Goal: Information Seeking & Learning: Learn about a topic

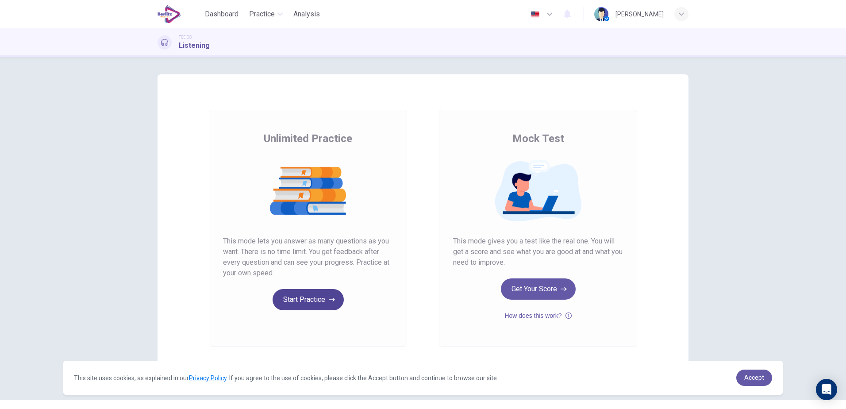
click at [311, 295] on button "Start Practice" at bounding box center [307, 299] width 71 height 21
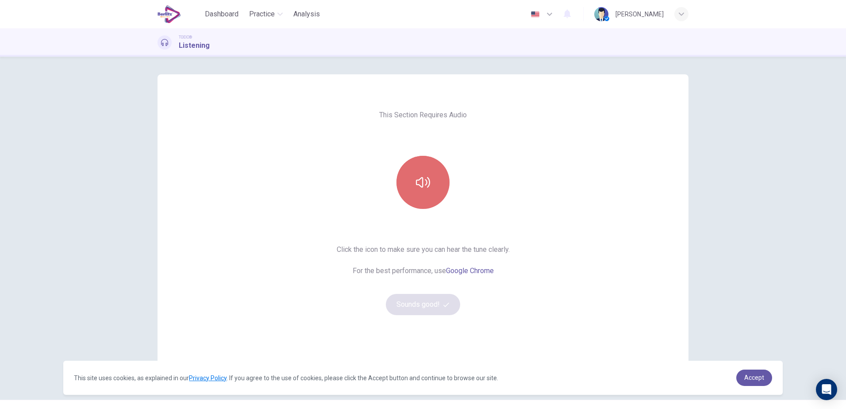
click at [421, 188] on icon "button" at bounding box center [423, 182] width 14 height 14
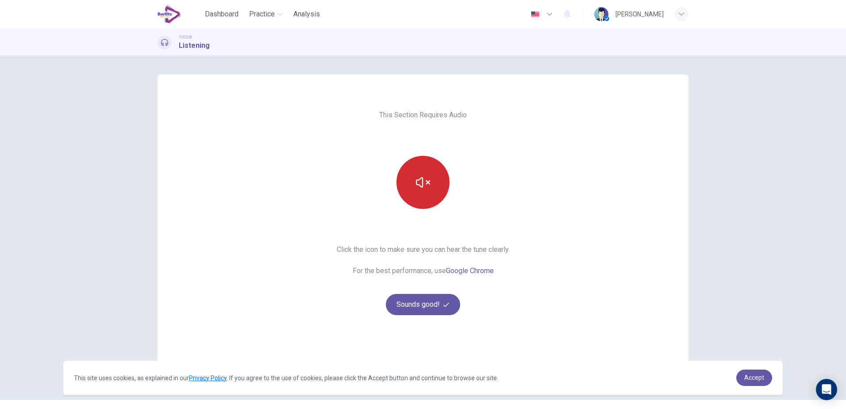
click at [423, 181] on icon "button" at bounding box center [423, 182] width 14 height 14
click at [429, 306] on button "Sounds good!" at bounding box center [423, 304] width 74 height 21
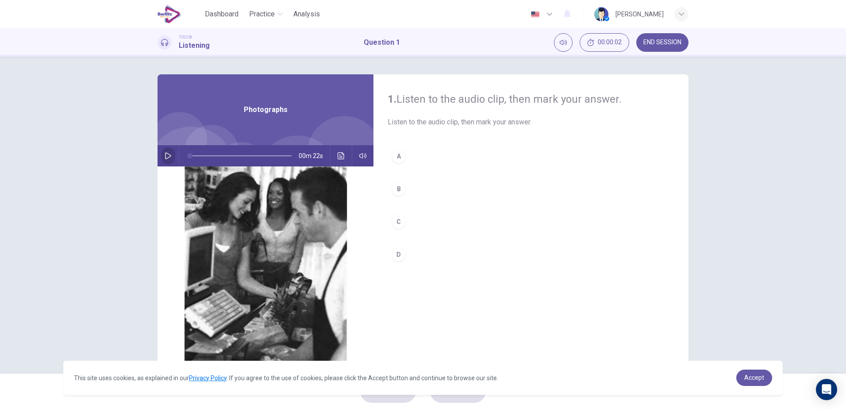
click at [165, 155] on icon "button" at bounding box center [168, 155] width 7 height 7
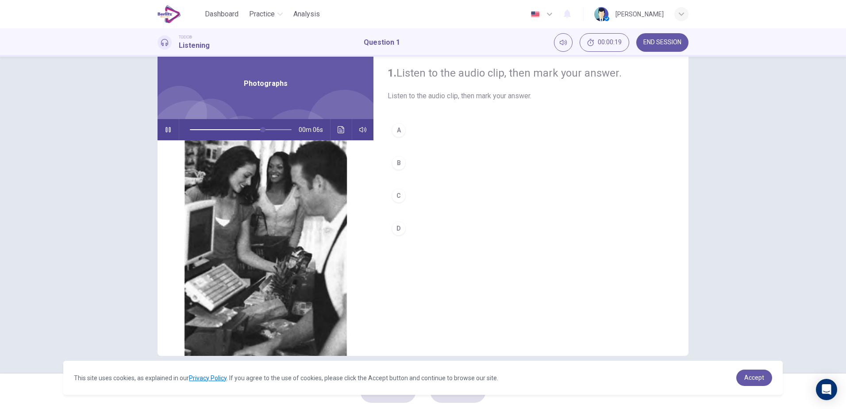
type input "**"
click at [667, 42] on span "END SESSION" at bounding box center [662, 42] width 38 height 7
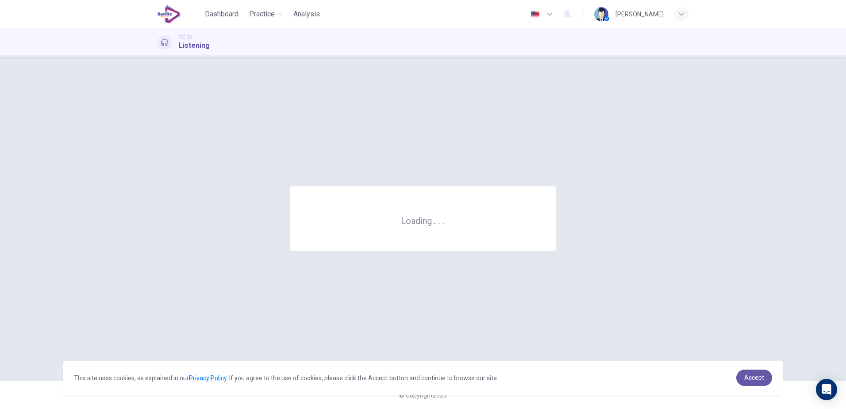
scroll to position [0, 0]
